Goal: Task Accomplishment & Management: Complete application form

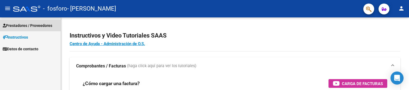
click at [37, 23] on span "Prestadores / Proveedores" at bounding box center [28, 26] width 50 height 6
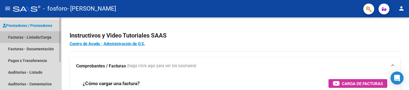
click at [38, 39] on link "Facturas - Listado/Carga" at bounding box center [30, 37] width 61 height 12
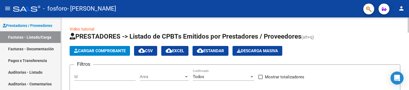
click at [106, 51] on span "Cargar Comprobante" at bounding box center [100, 50] width 52 height 5
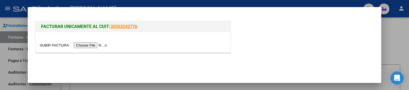
click at [89, 45] on input "file" at bounding box center [74, 45] width 69 height 6
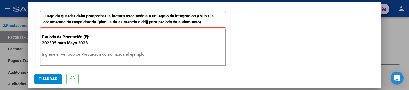
scroll to position [140, 0]
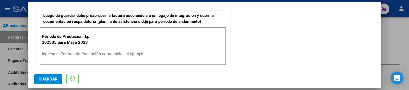
click at [87, 53] on input "Ingrese el Período de Prestación como indica el ejemplo" at bounding box center [105, 53] width 126 height 5
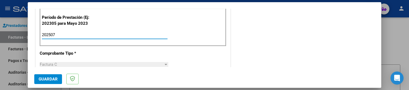
scroll to position [173, 0]
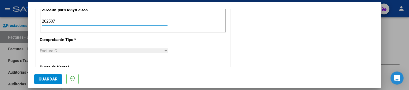
type input "202507"
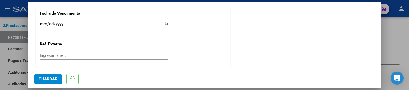
scroll to position [380, 0]
click at [42, 23] on input "Ingresar la fecha" at bounding box center [104, 26] width 129 height 9
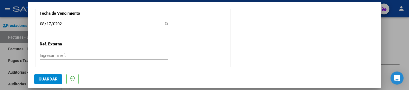
type input "[DATE]"
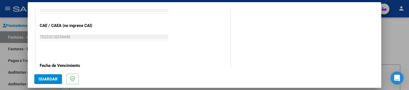
scroll to position [409, 0]
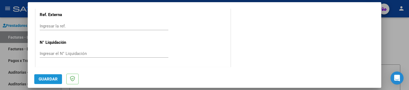
click at [53, 78] on span "Guardar" at bounding box center [48, 79] width 19 height 5
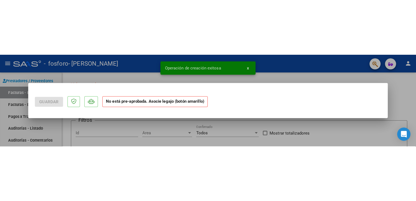
scroll to position [0, 0]
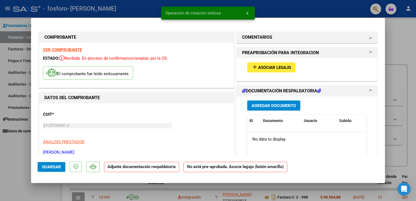
click at [260, 66] on span "Asociar Legajo" at bounding box center [274, 67] width 33 height 5
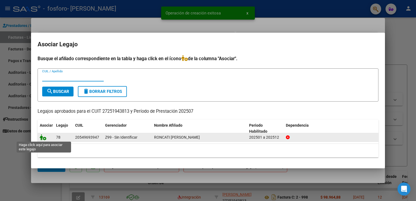
click at [45, 90] on icon at bounding box center [43, 137] width 7 height 6
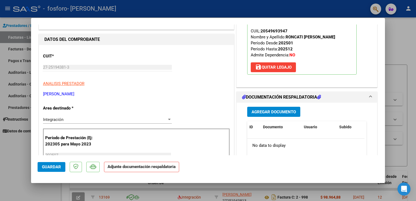
scroll to position [59, 0]
click at [267, 90] on button "Agregar Documento" at bounding box center [273, 111] width 53 height 10
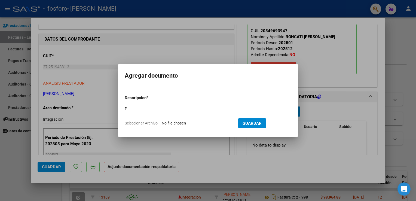
type input "PLANILLA DE ASISTENCIA 07-2025"
click at [193, 90] on input "Seleccionar Archivo" at bounding box center [198, 123] width 72 height 5
type input "C:\fakepath\PA roncati 07-2025.pdf"
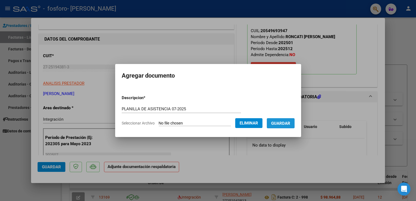
click at [285, 90] on span "Guardar" at bounding box center [280, 123] width 19 height 5
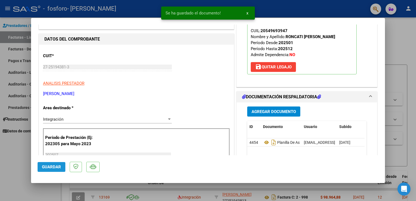
click at [48, 90] on button "Guardar" at bounding box center [52, 167] width 28 height 10
click at [407, 27] on div at bounding box center [208, 100] width 416 height 201
type input "$ 0,00"
